Goal: Navigation & Orientation: Find specific page/section

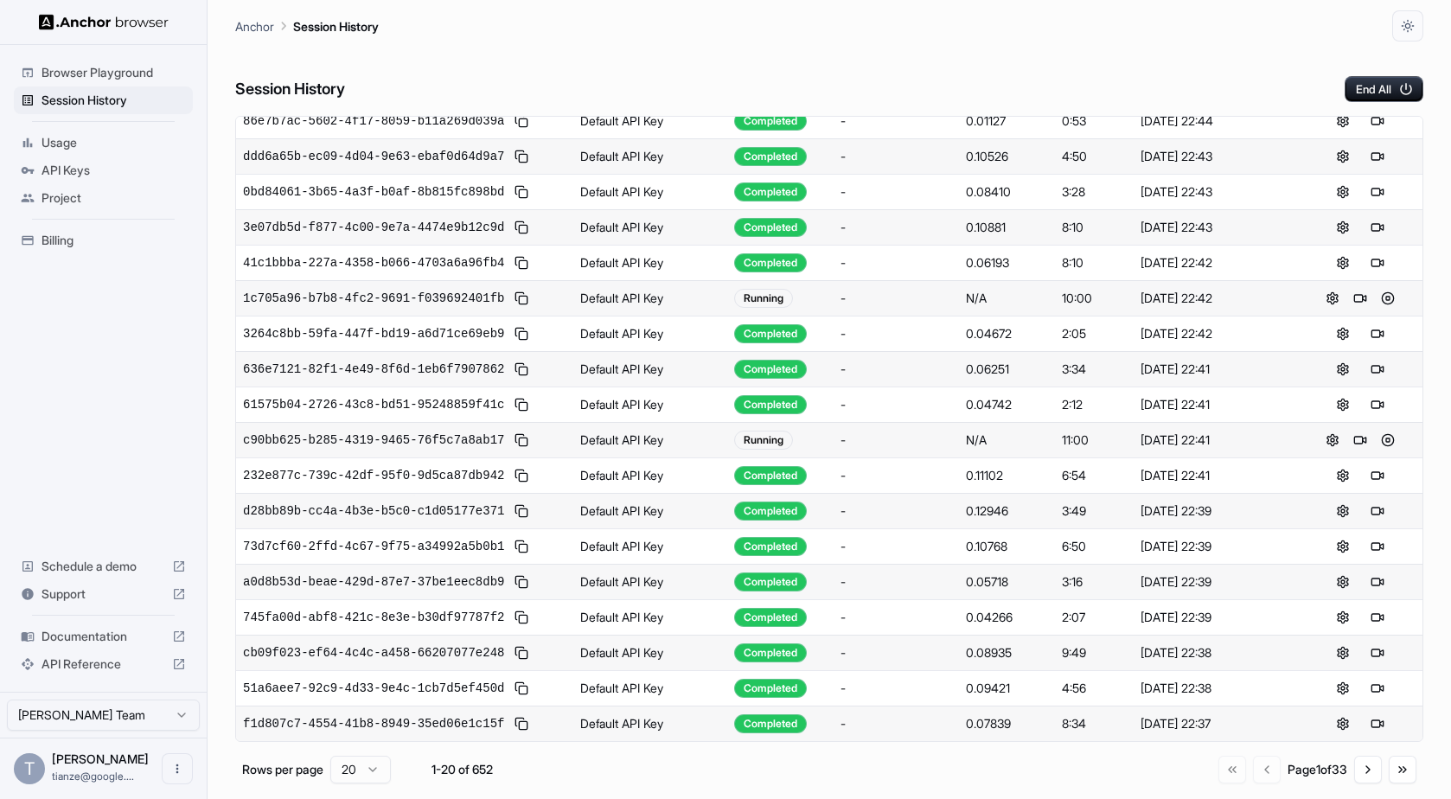
scroll to position [523, 0]
click at [1372, 779] on button "Go to next page" at bounding box center [1368, 770] width 28 height 28
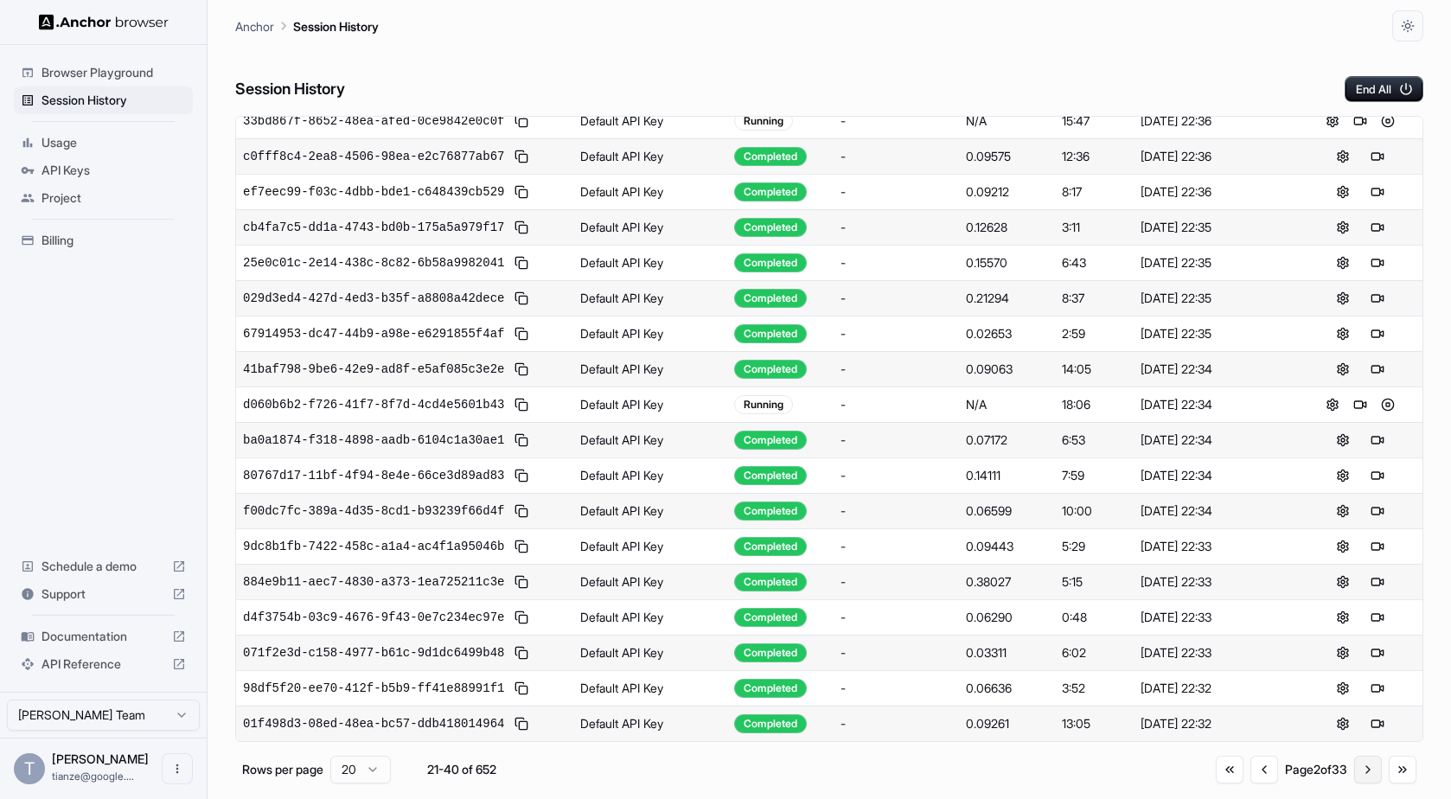
click at [1364, 778] on button "Go to next page" at bounding box center [1368, 770] width 28 height 28
click at [1356, 776] on button "Go to next page" at bounding box center [1368, 770] width 28 height 28
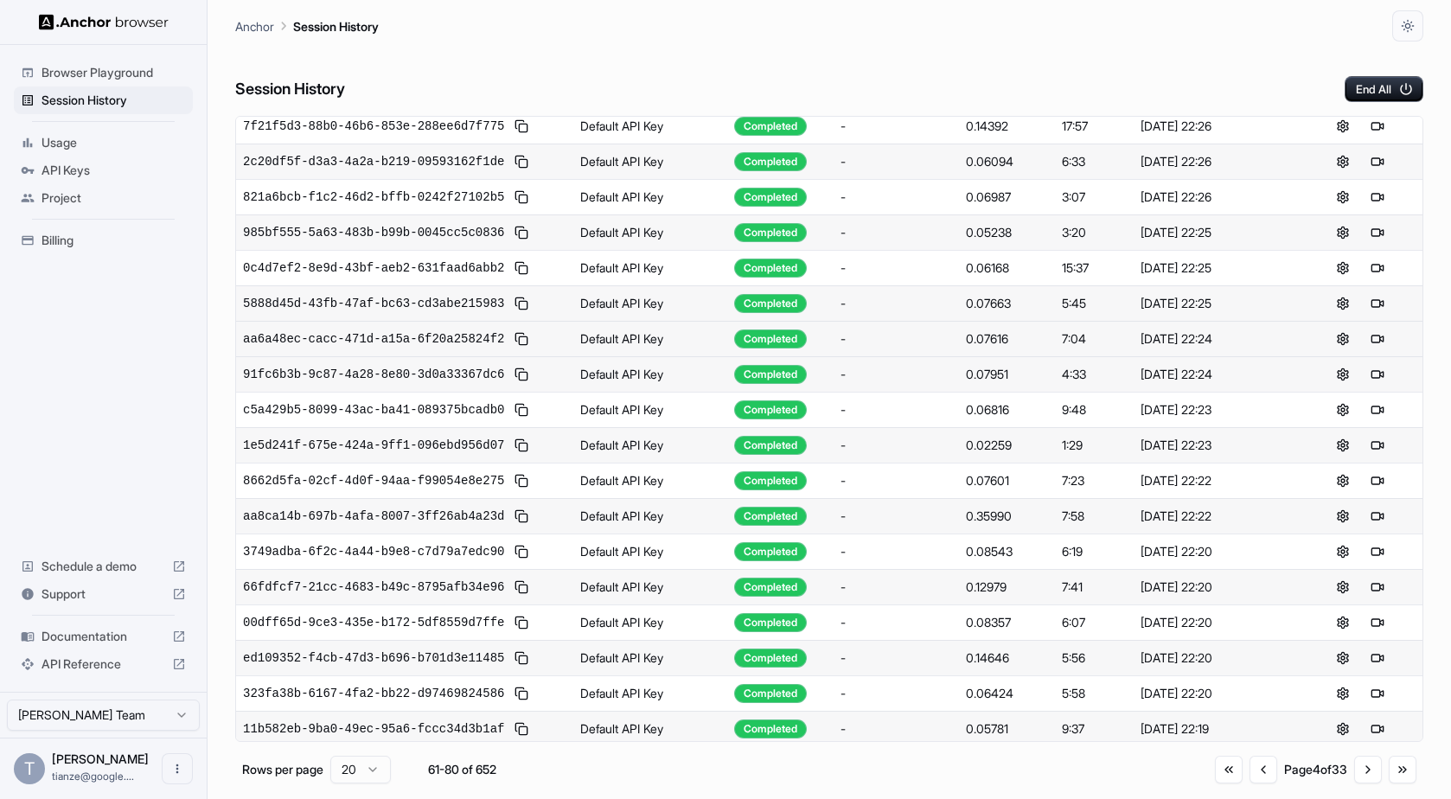
scroll to position [0, 0]
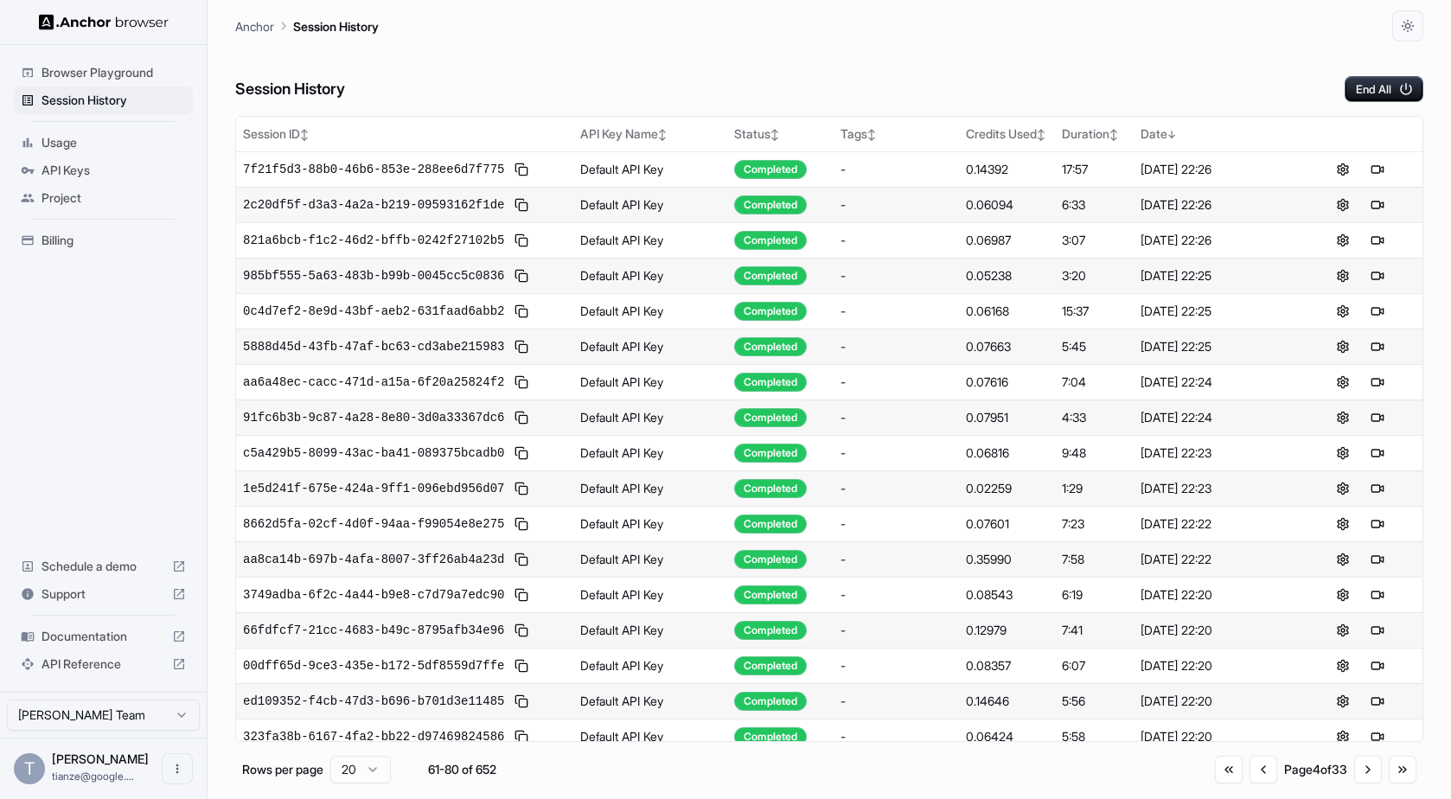
click at [80, 150] on span "Usage" at bounding box center [114, 142] width 144 height 17
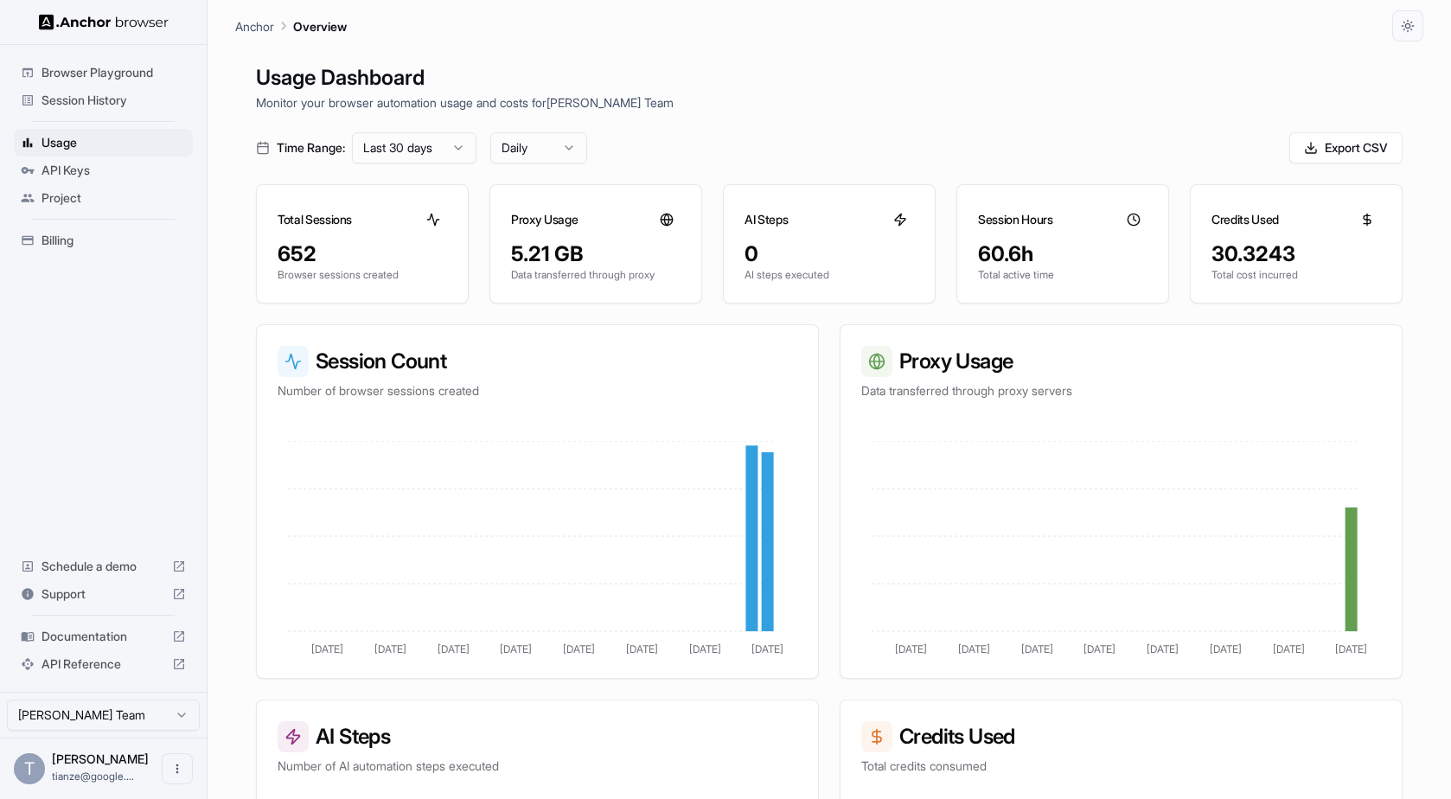
click at [66, 249] on span "Billing" at bounding box center [114, 240] width 144 height 17
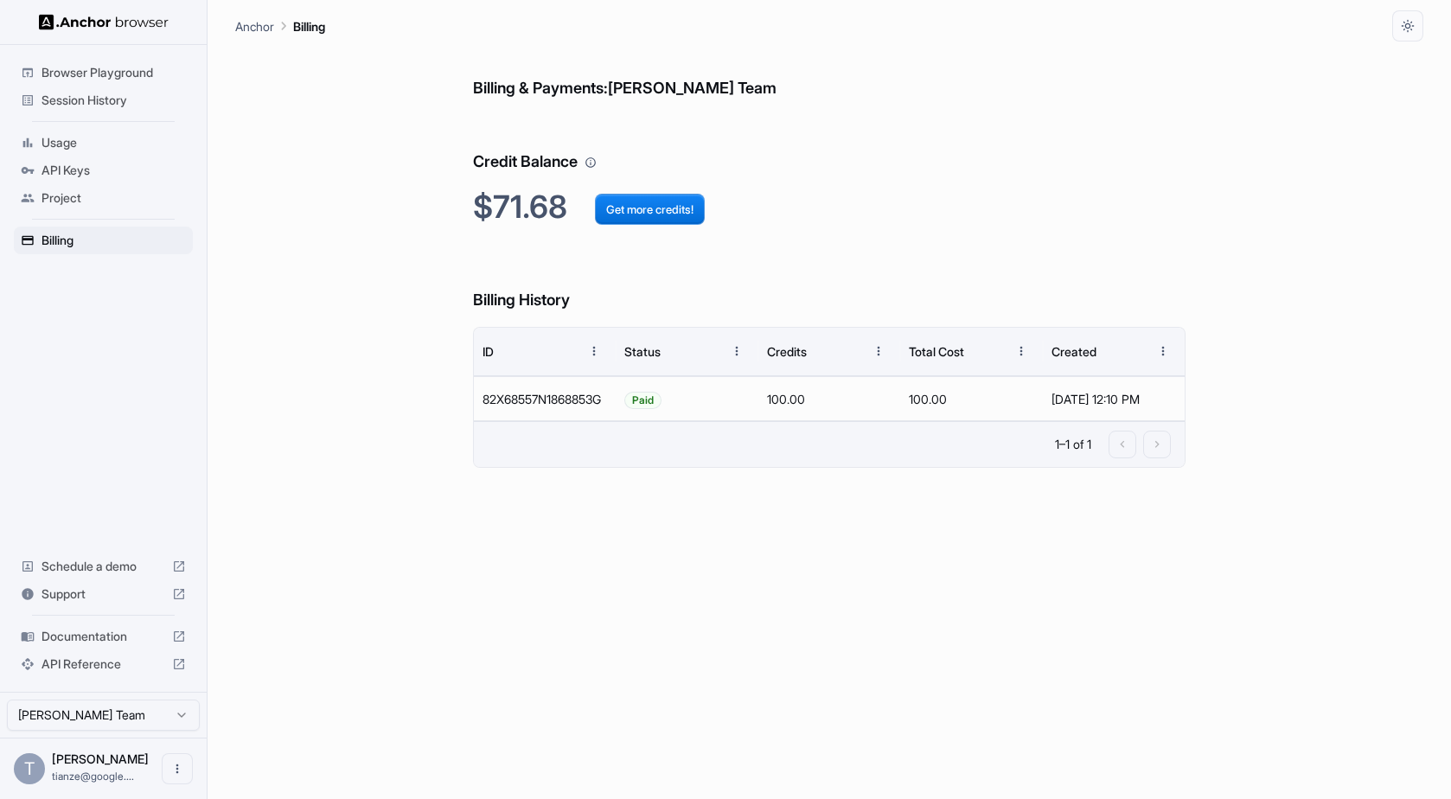
click at [73, 151] on span "Usage" at bounding box center [114, 142] width 144 height 17
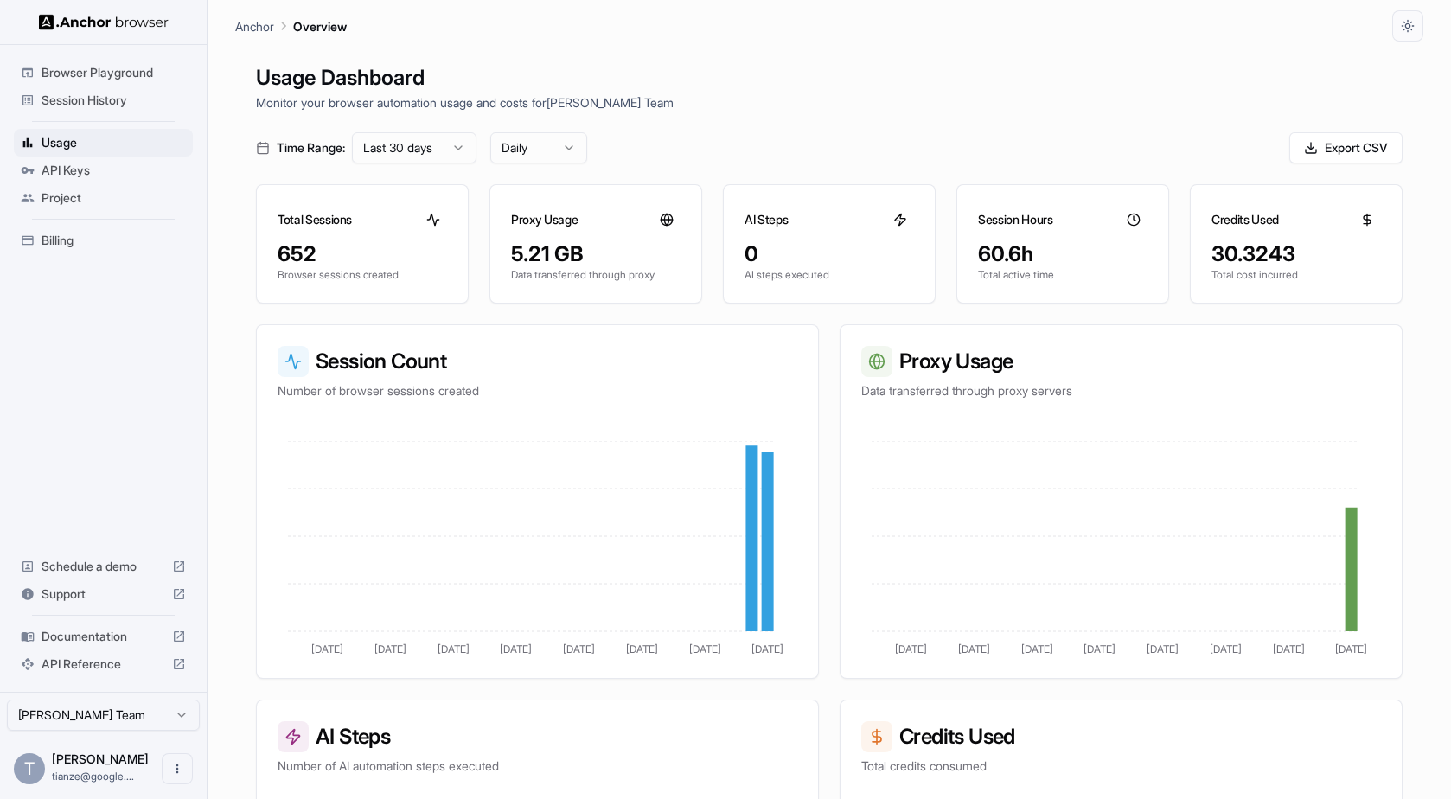
click at [70, 96] on span "Session History" at bounding box center [114, 100] width 144 height 17
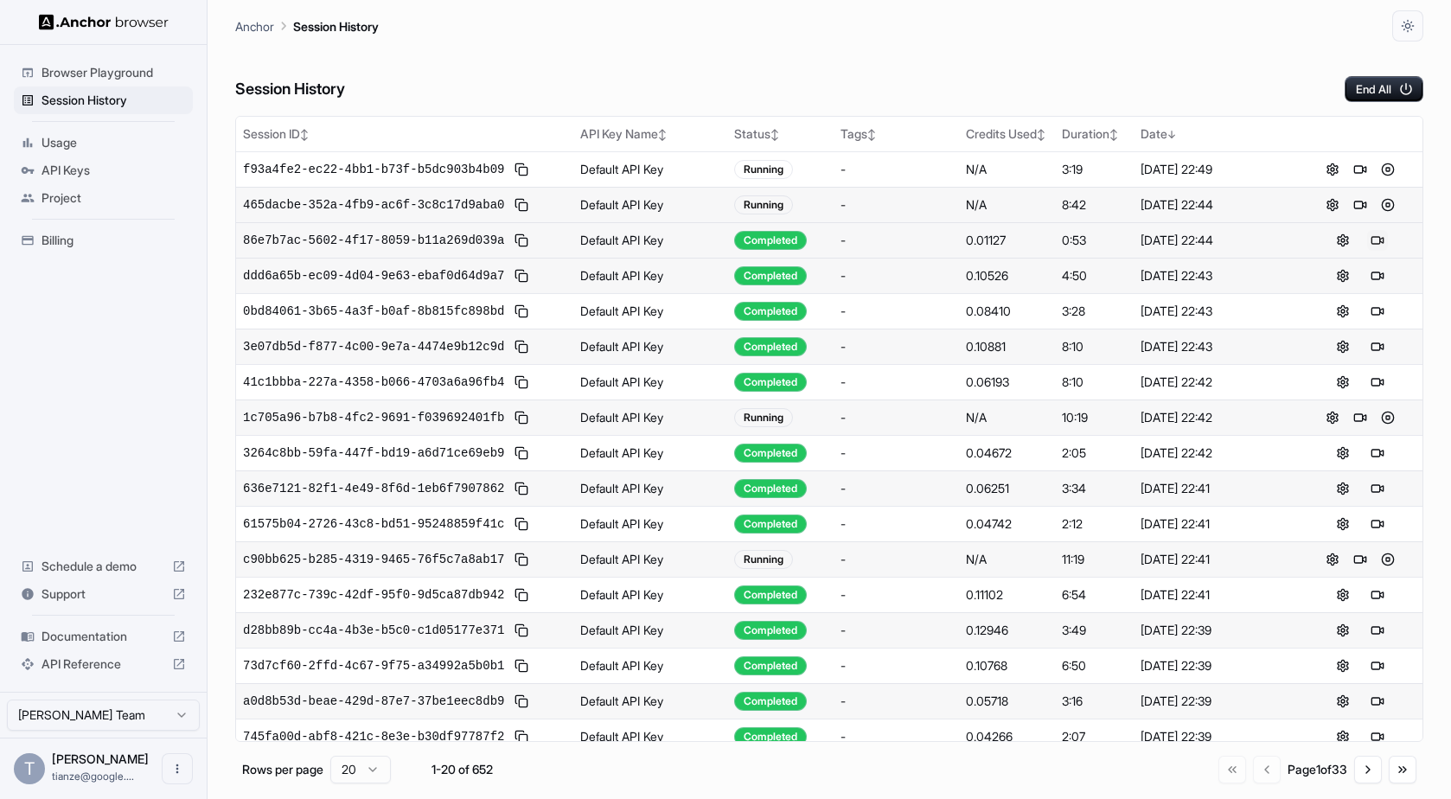
click at [1370, 251] on button at bounding box center [1377, 240] width 21 height 21
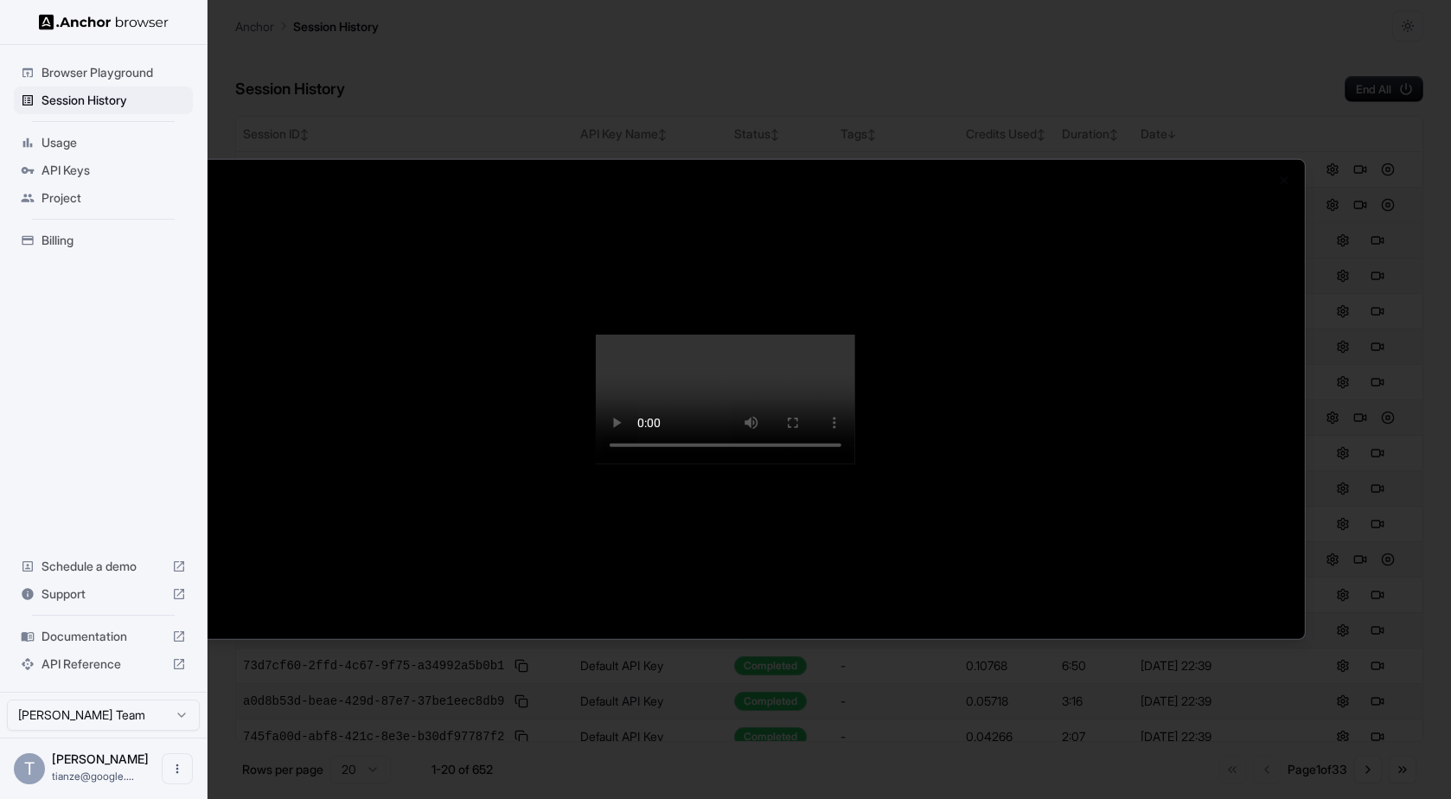
click at [1349, 49] on div at bounding box center [725, 399] width 1451 height 799
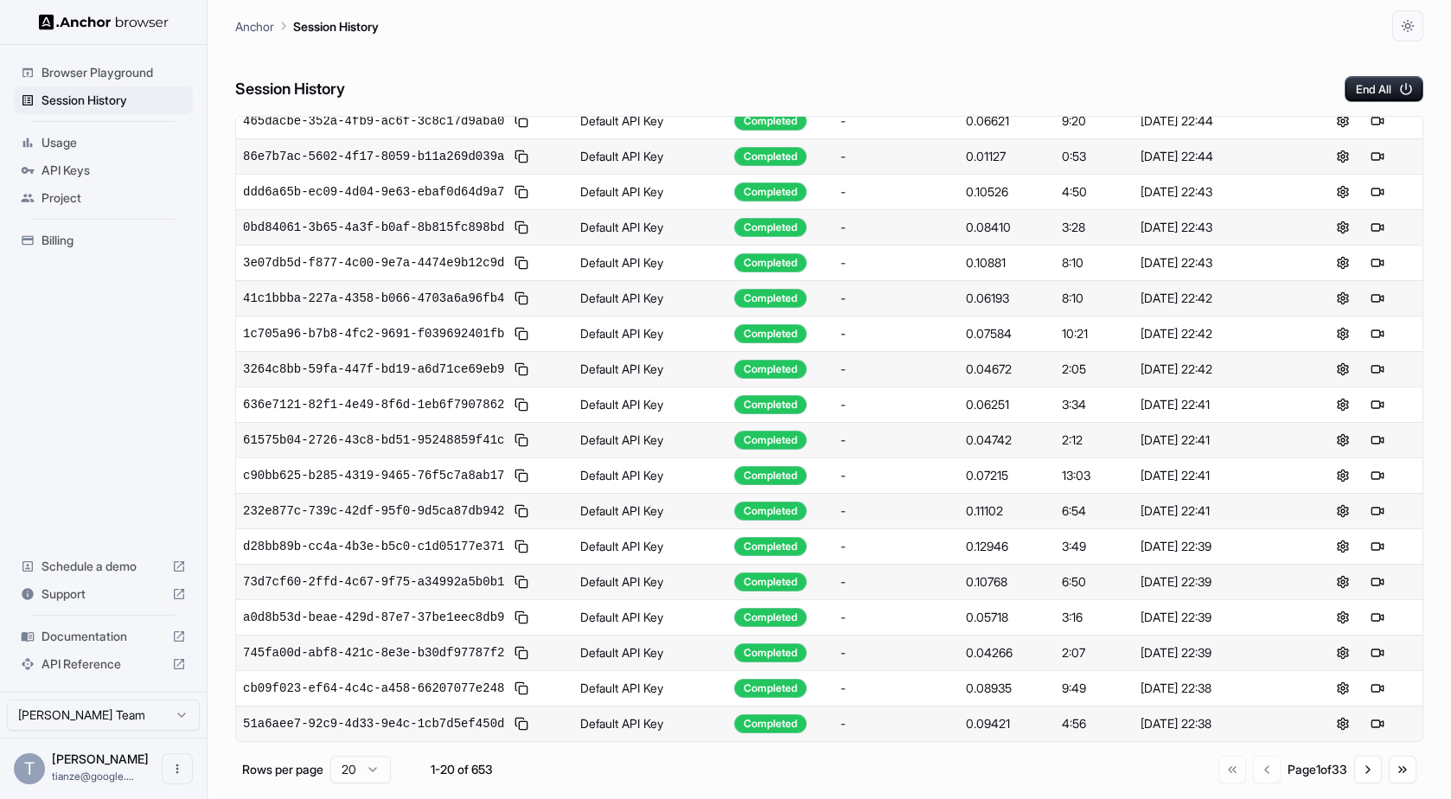
scroll to position [523, 0]
click at [1355, 783] on button "Go to next page" at bounding box center [1368, 770] width 28 height 28
click at [1355, 776] on button "Go to next page" at bounding box center [1368, 770] width 28 height 28
click at [1354, 777] on button "Go to next page" at bounding box center [1368, 770] width 28 height 28
click at [1249, 779] on button "Go to previous page" at bounding box center [1263, 770] width 28 height 28
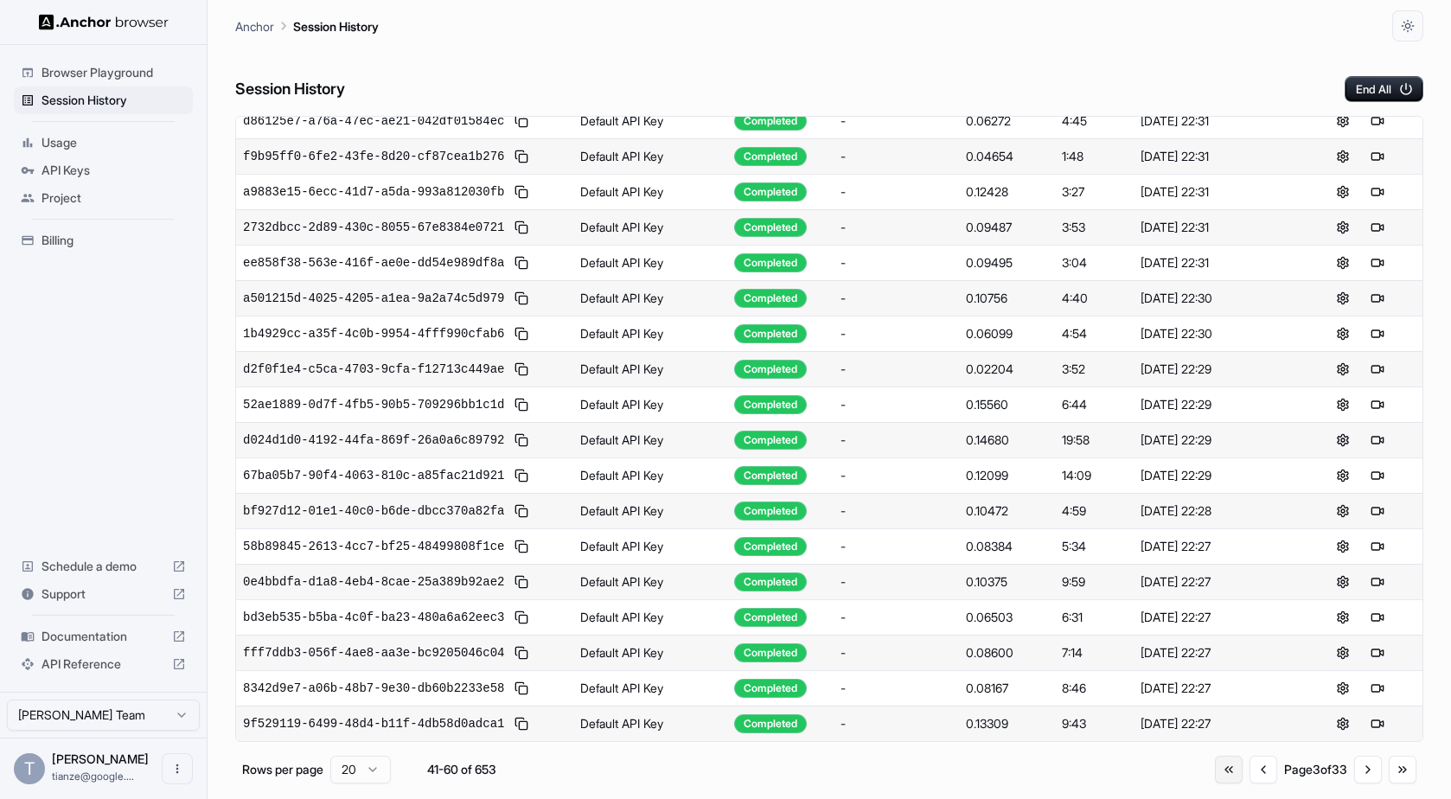
click at [1215, 783] on button "Go to first page" at bounding box center [1229, 770] width 28 height 28
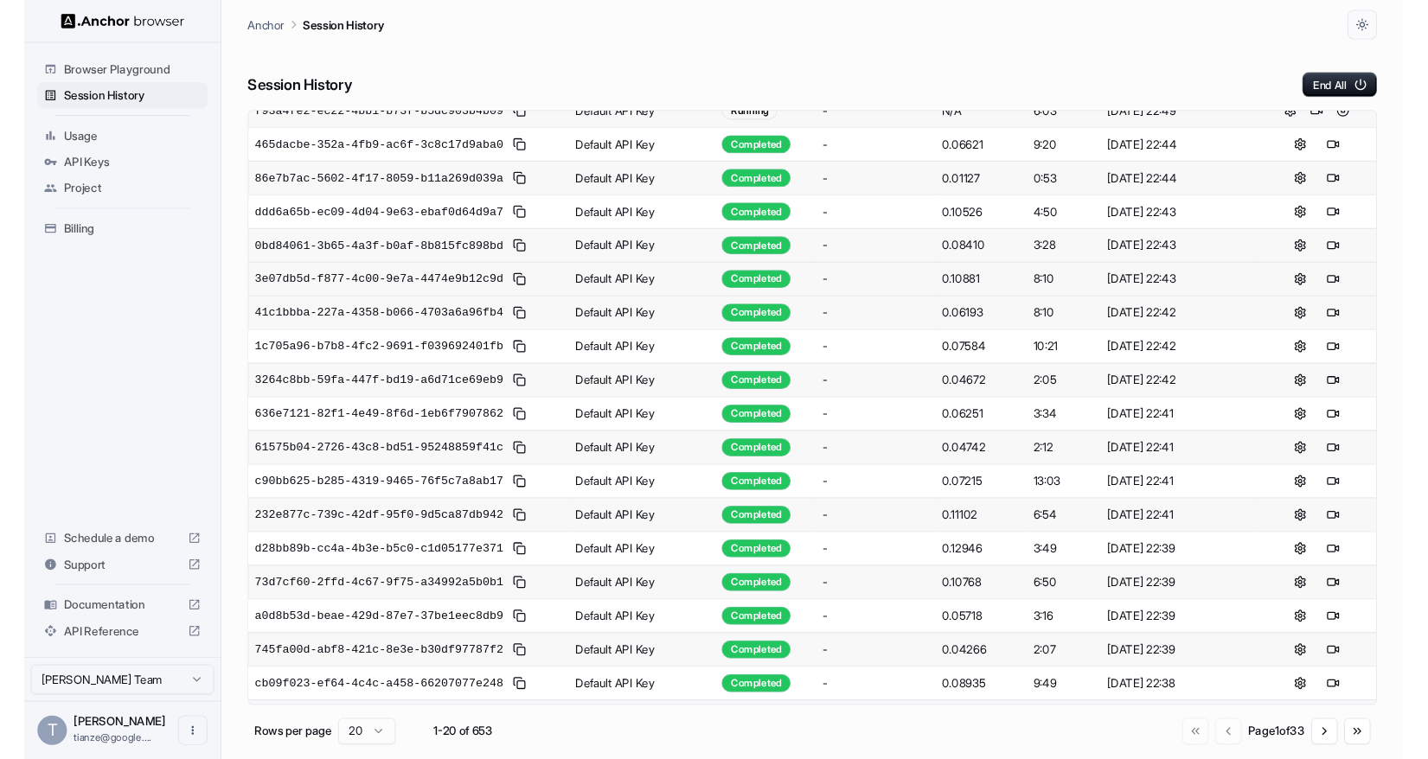
scroll to position [0, 0]
